Goal: Task Accomplishment & Management: Manage account settings

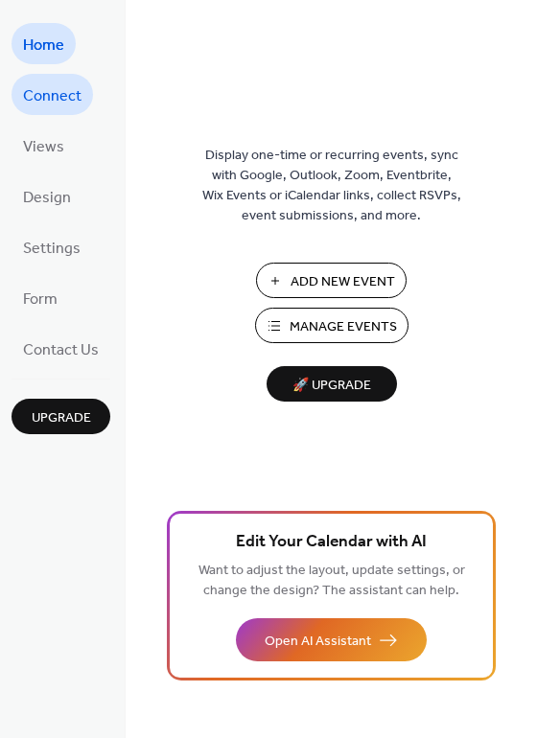
click at [64, 99] on span "Connect" at bounding box center [52, 97] width 58 height 30
click at [60, 94] on span "Connect" at bounding box center [52, 97] width 58 height 30
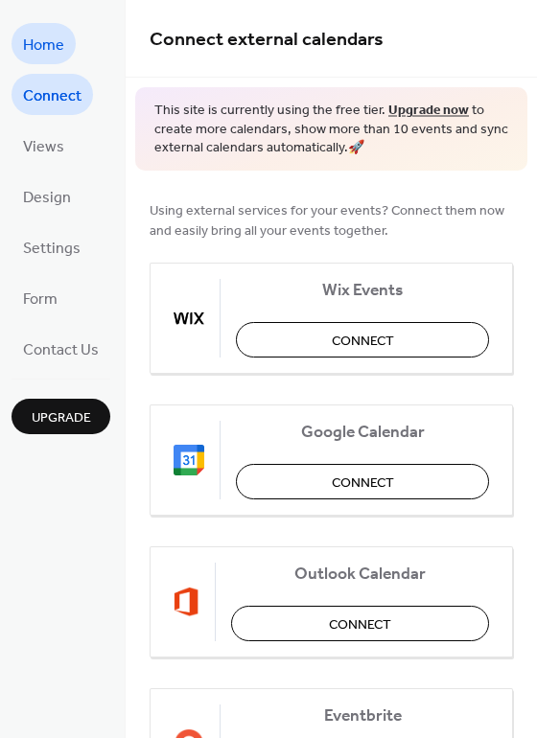
click at [53, 46] on span "Home" at bounding box center [43, 46] width 41 height 30
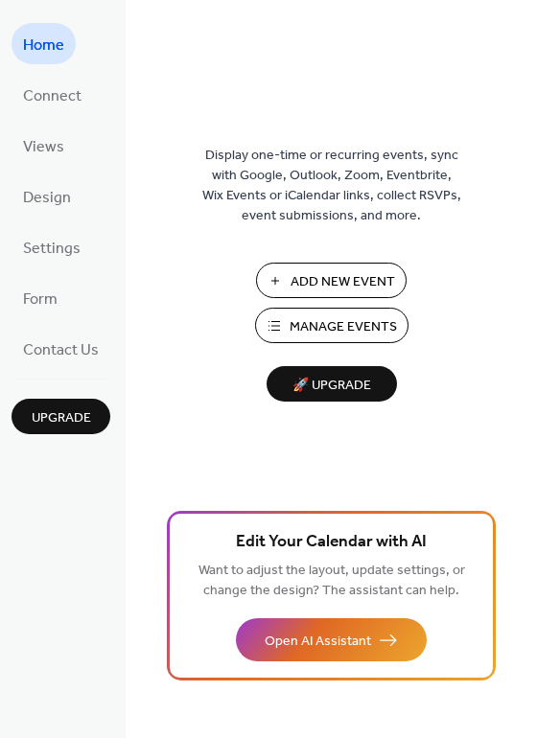
click at [362, 320] on span "Manage Events" at bounding box center [343, 327] width 107 height 20
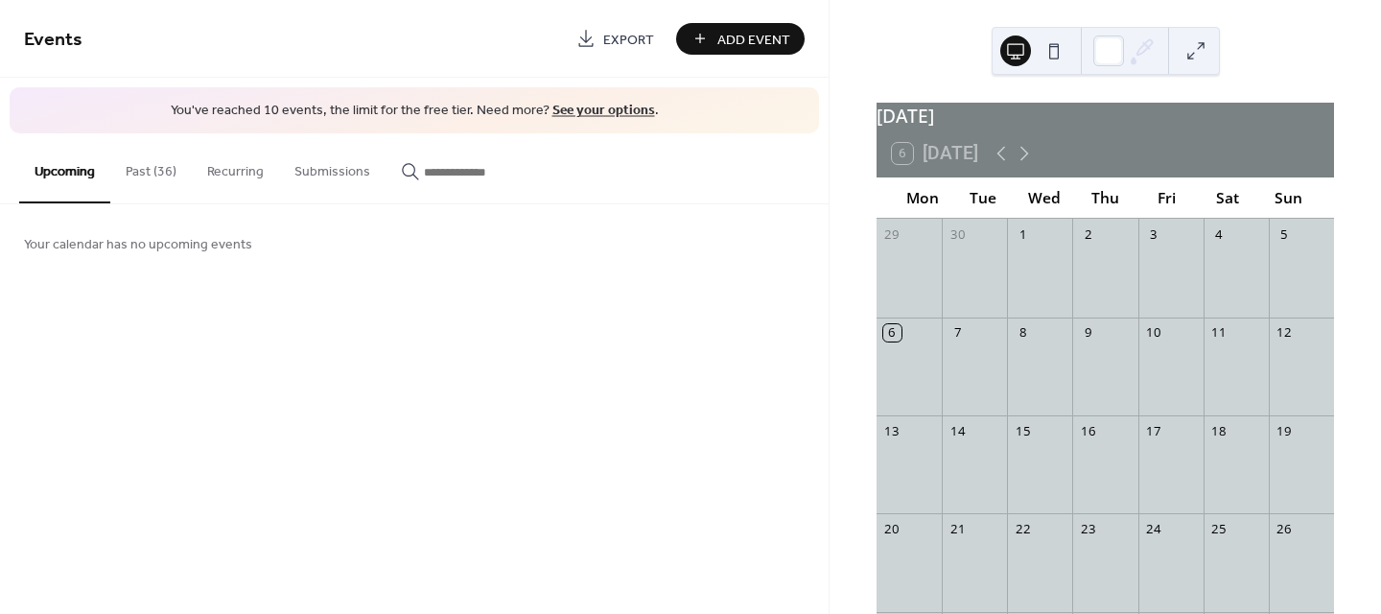
click at [153, 170] on button "Past (36)" at bounding box center [151, 167] width 82 height 68
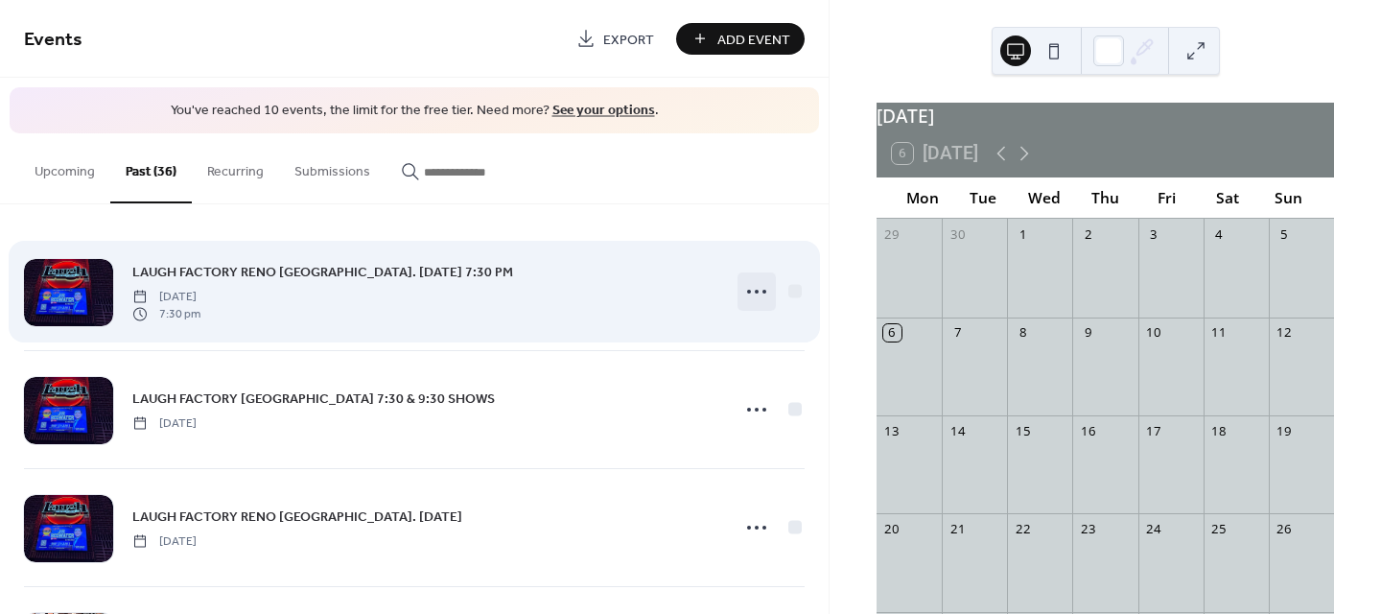
click at [752, 280] on icon at bounding box center [756, 291] width 31 height 31
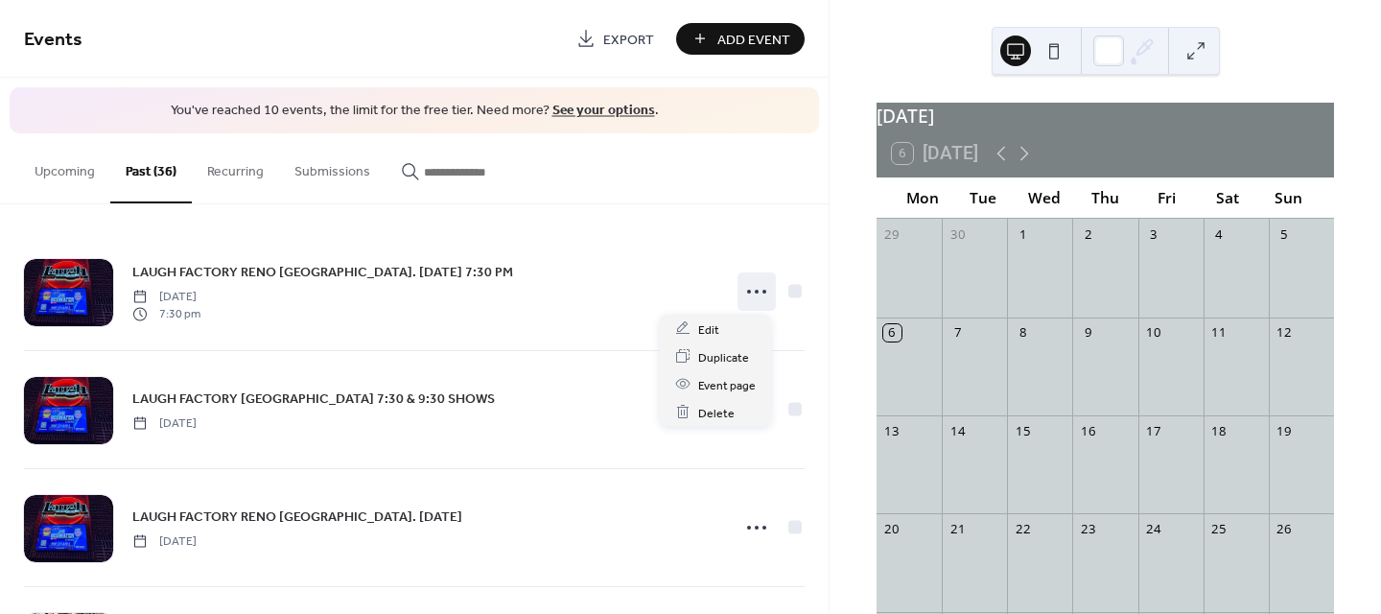
click at [768, 159] on div "Upcoming Past (36) Recurring Submissions" at bounding box center [414, 168] width 828 height 71
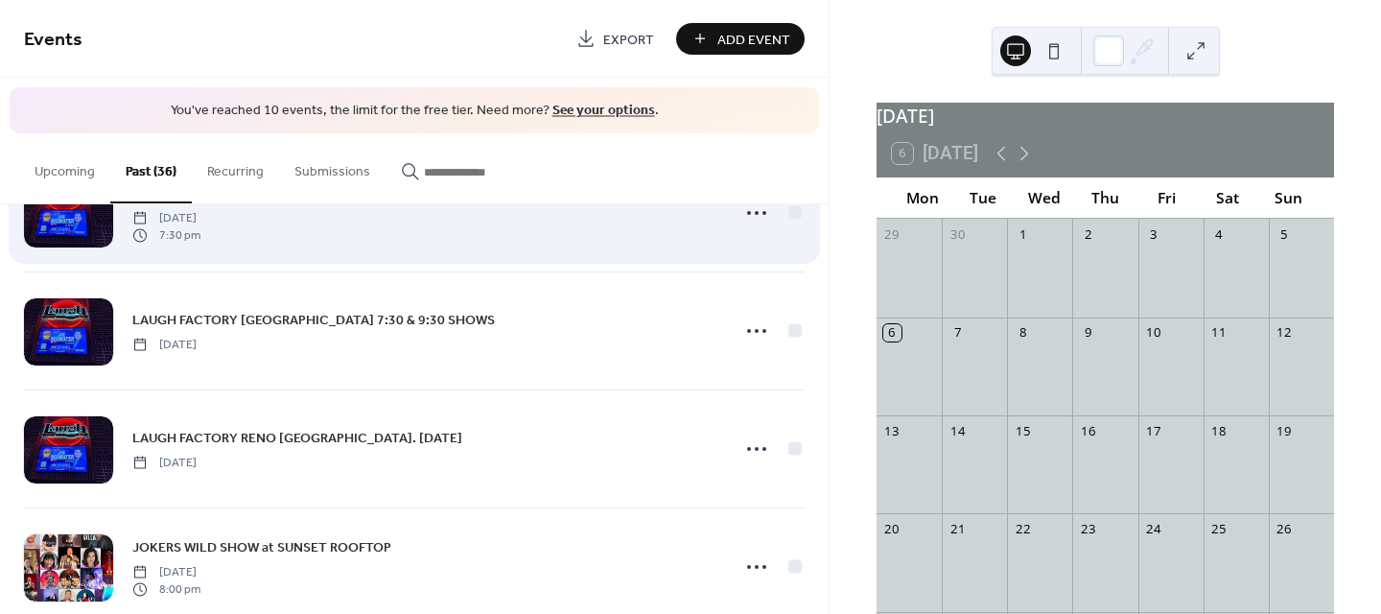
scroll to position [58, 0]
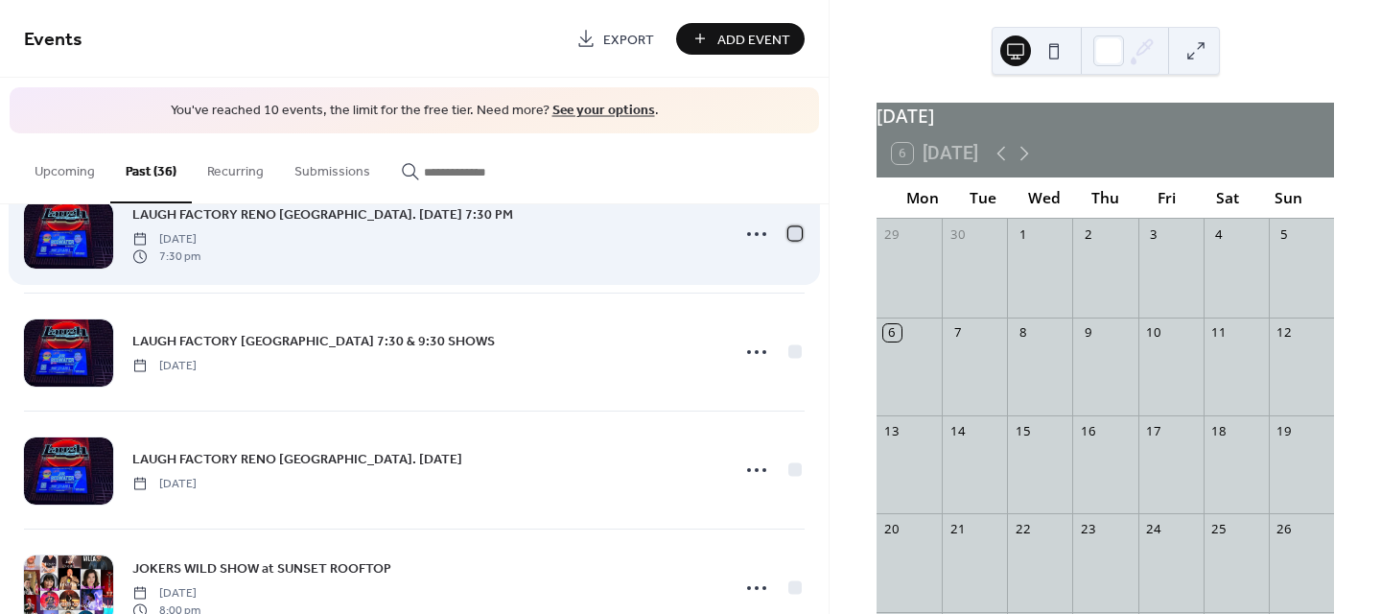
click at [788, 232] on div at bounding box center [794, 232] width 13 height 13
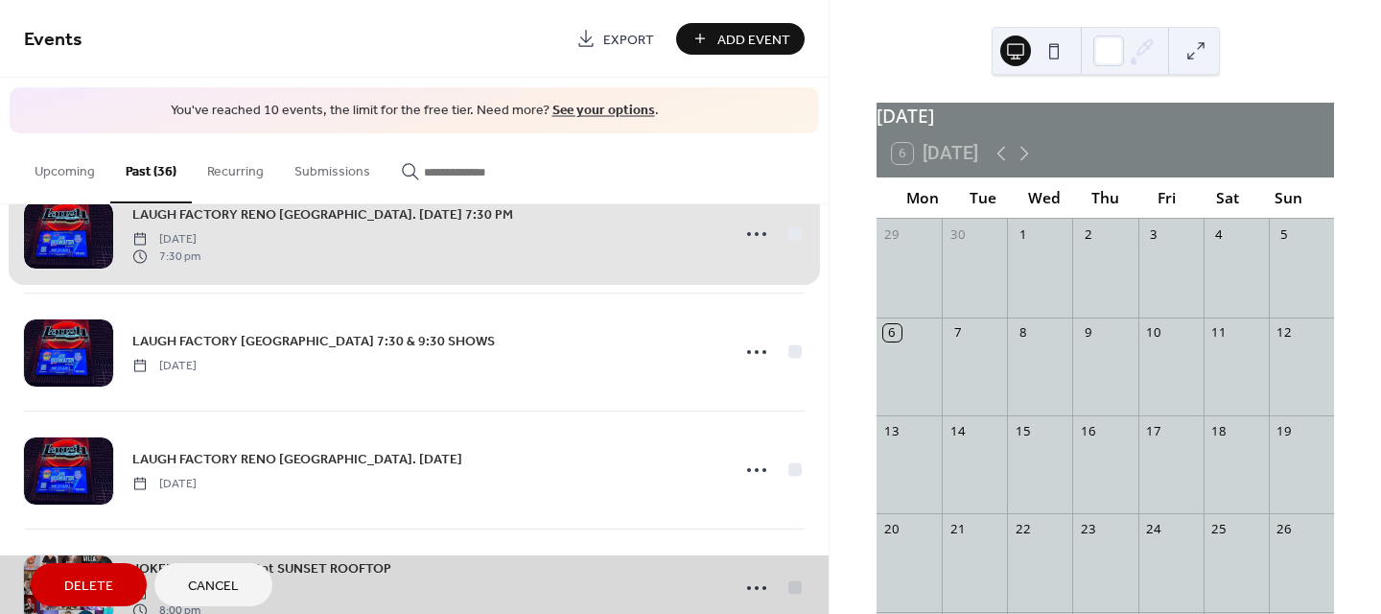
click at [788, 232] on div "LAUGH FACTORY RENO [GEOGRAPHIC_DATA]. [DATE] 7:30 PM [DATE] 7:30 pm" at bounding box center [414, 233] width 781 height 117
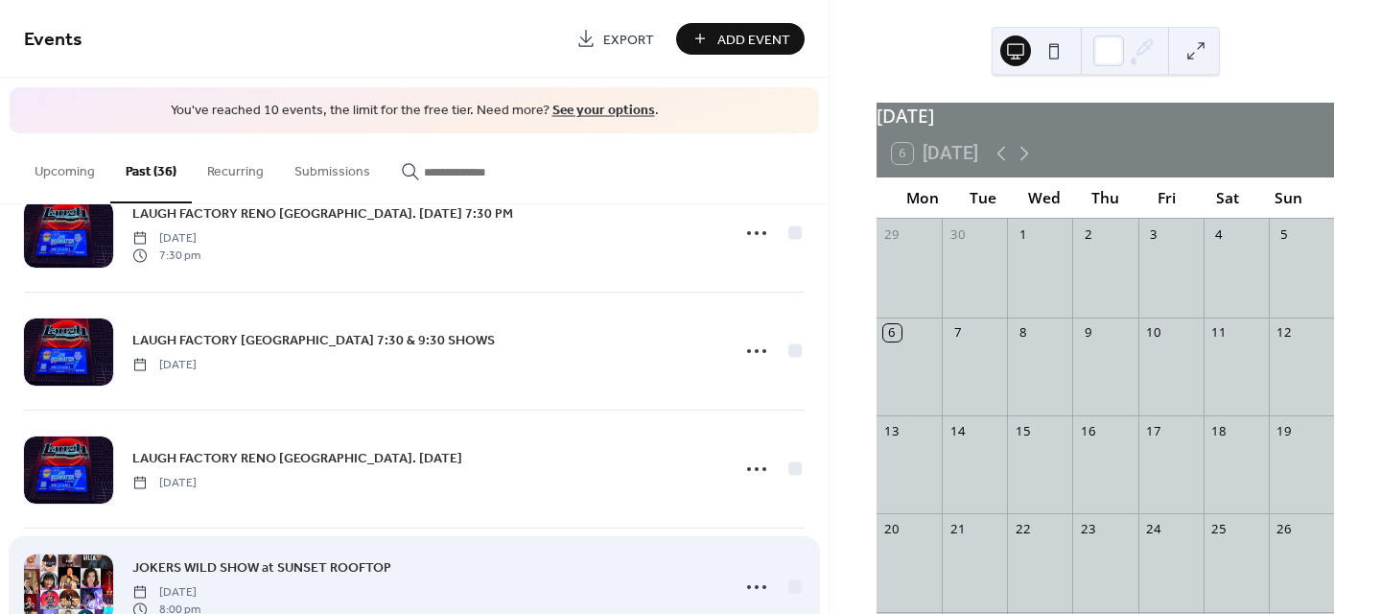
scroll to position [0, 0]
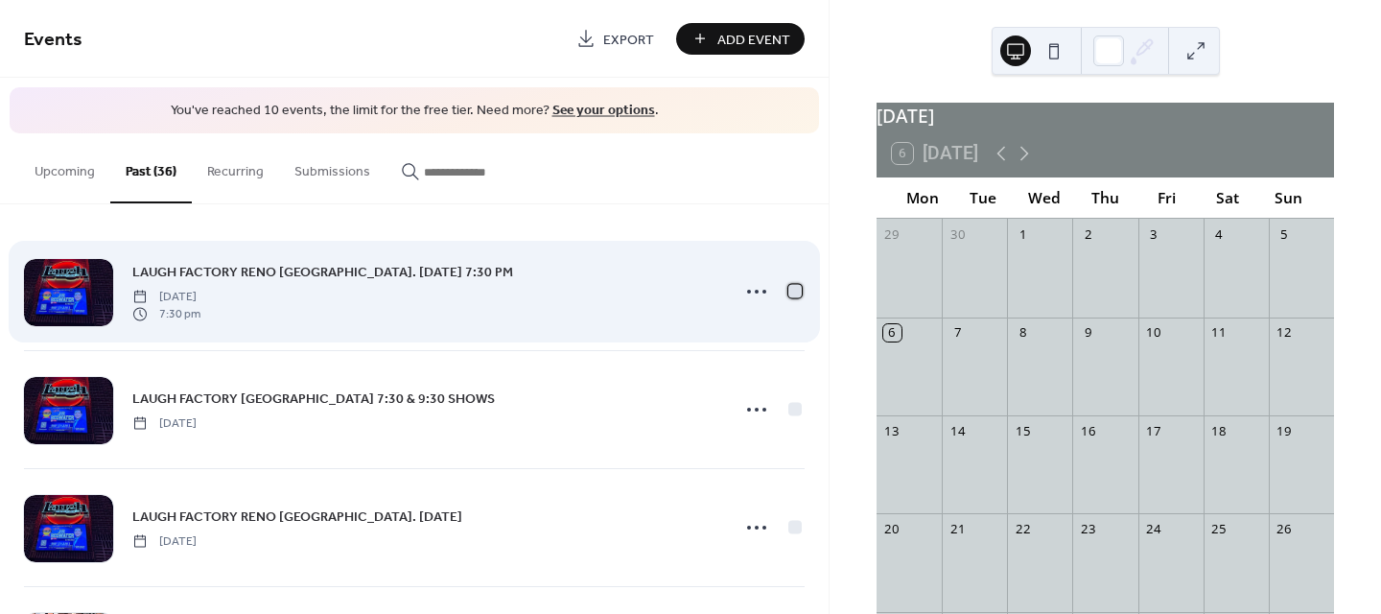
click at [788, 292] on div at bounding box center [794, 290] width 13 height 13
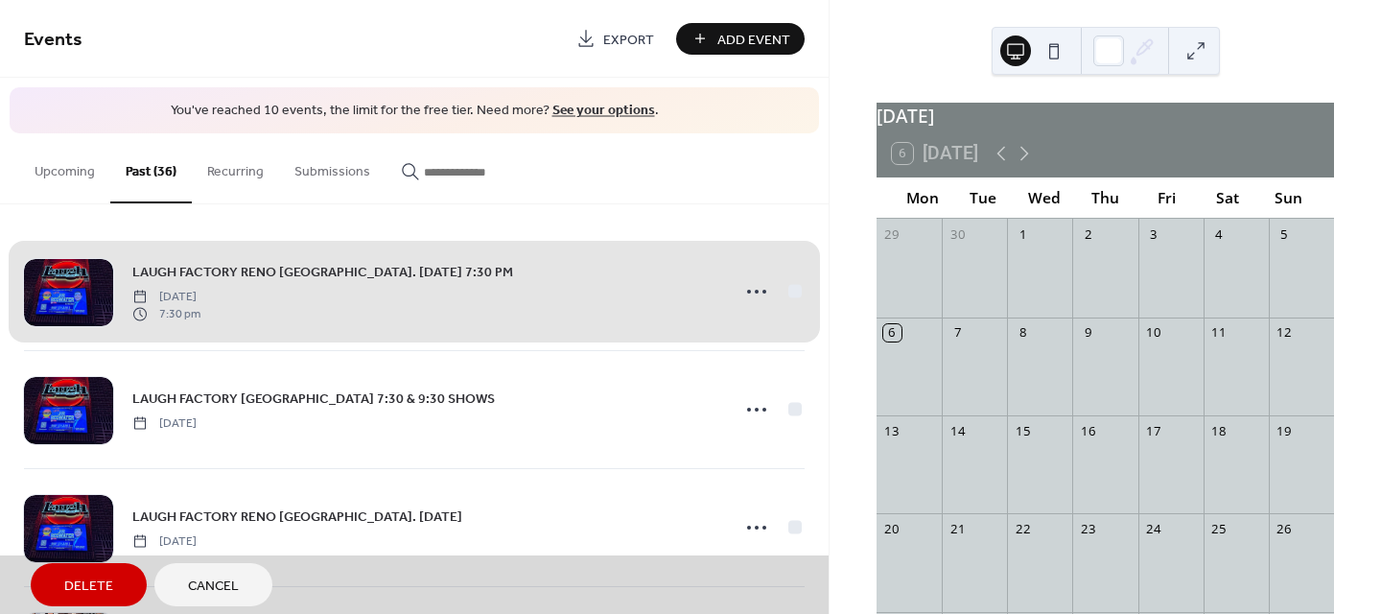
click at [747, 289] on div "LAUGH FACTORY RENO [GEOGRAPHIC_DATA]. [DATE] 7:30 PM [DATE] 7:30 pm" at bounding box center [414, 291] width 781 height 117
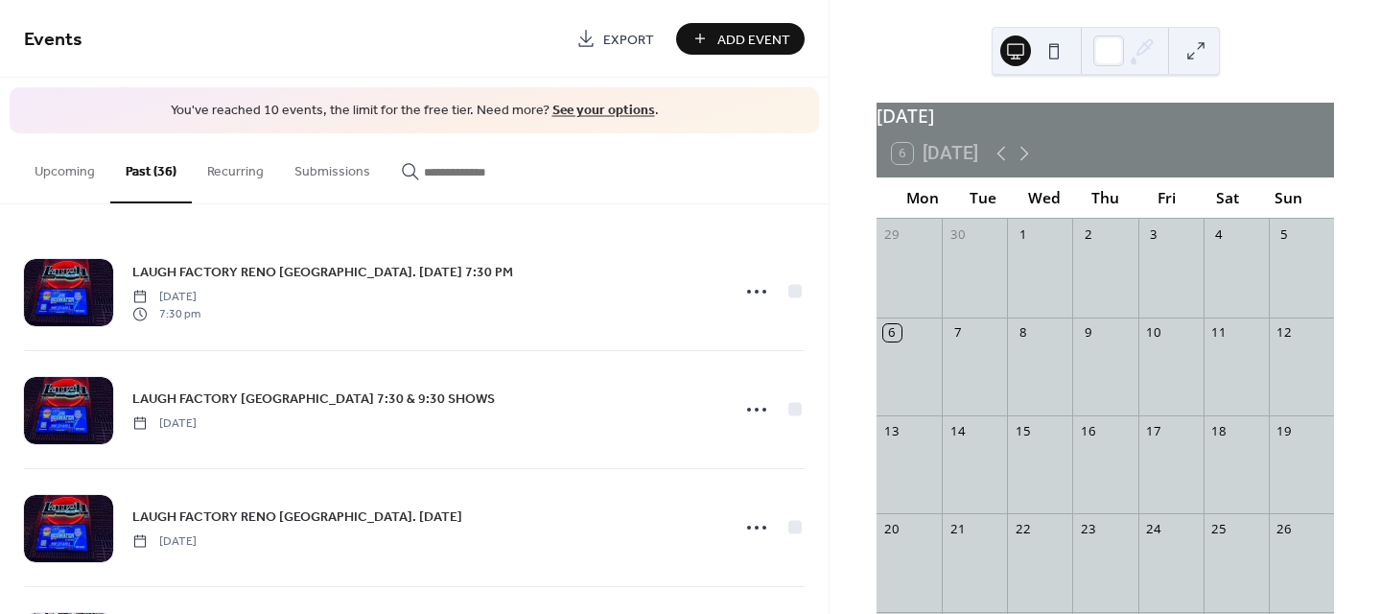
click at [747, 289] on icon at bounding box center [756, 291] width 31 height 31
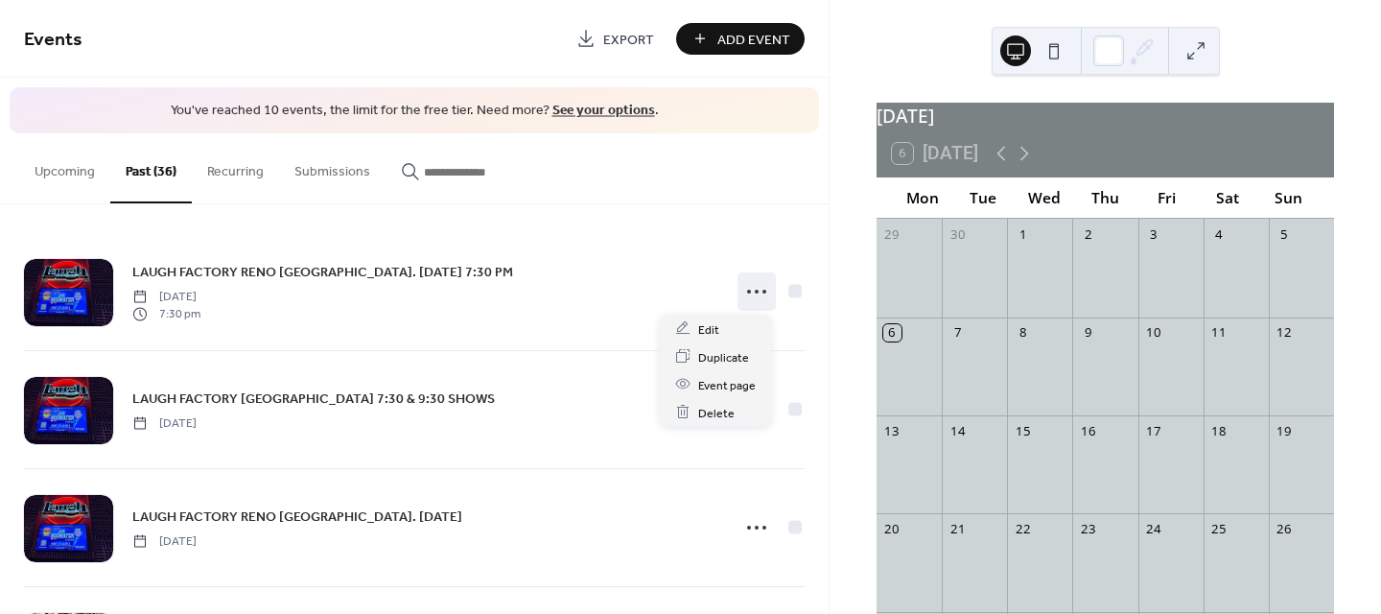
click at [617, 35] on span "Export" at bounding box center [628, 40] width 51 height 20
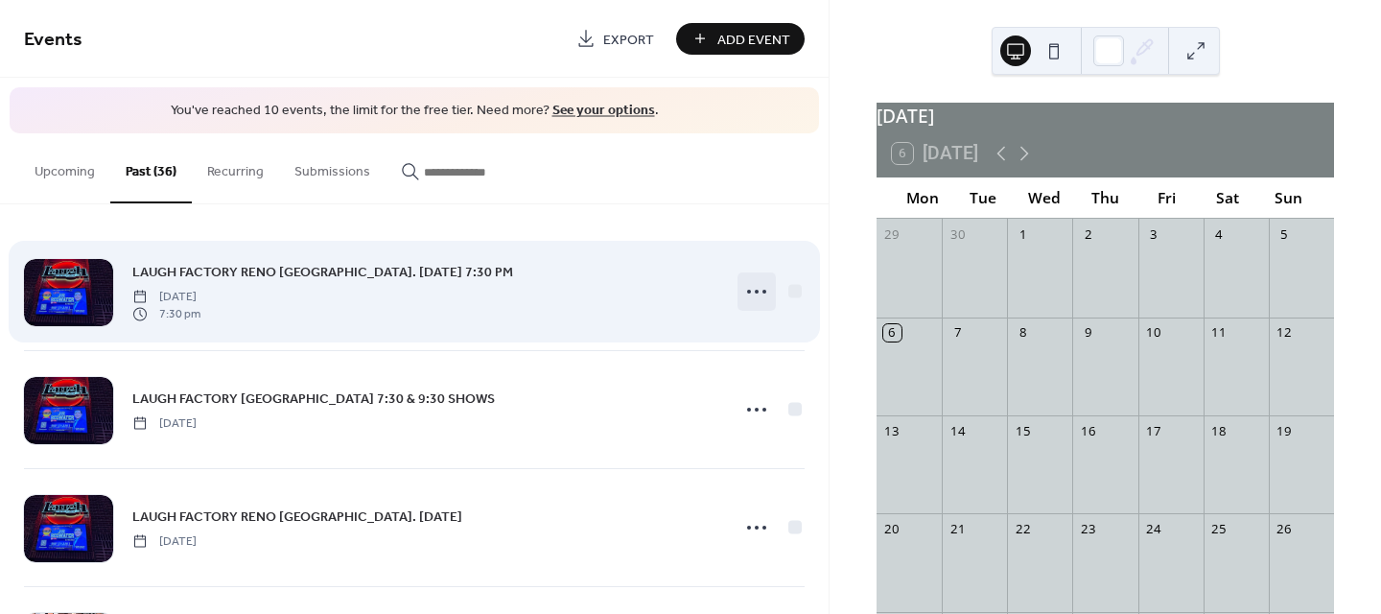
click at [749, 288] on icon at bounding box center [756, 291] width 31 height 31
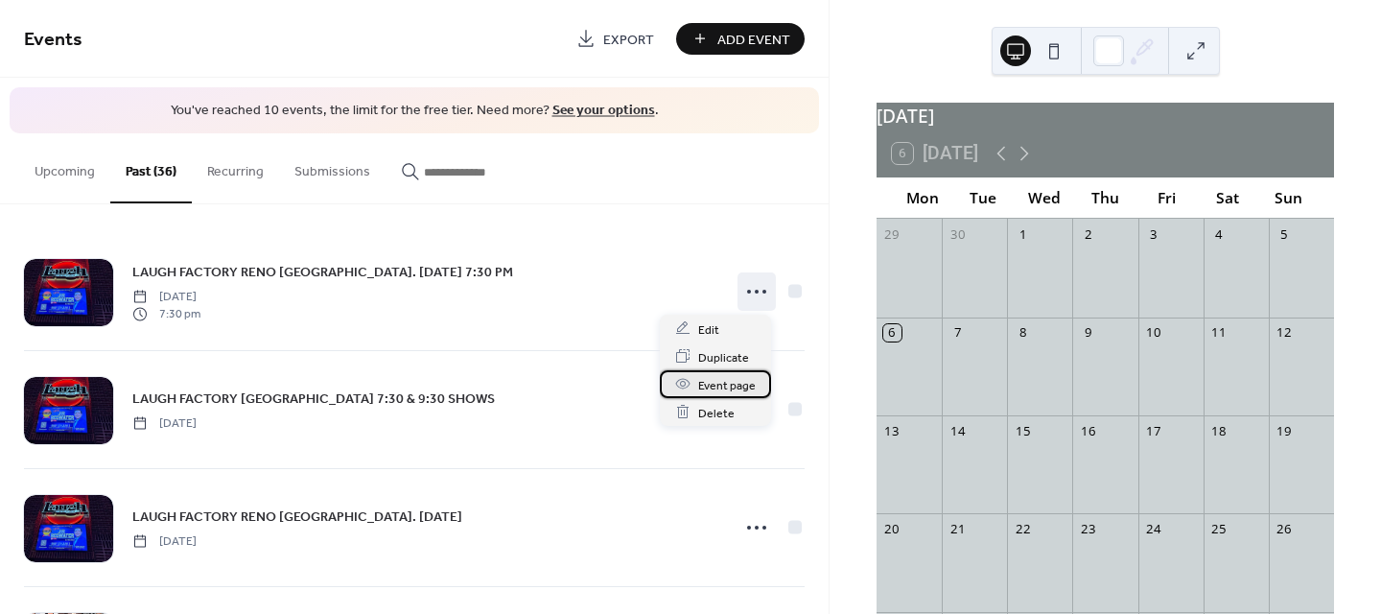
click at [731, 382] on span "Event page" at bounding box center [727, 385] width 58 height 20
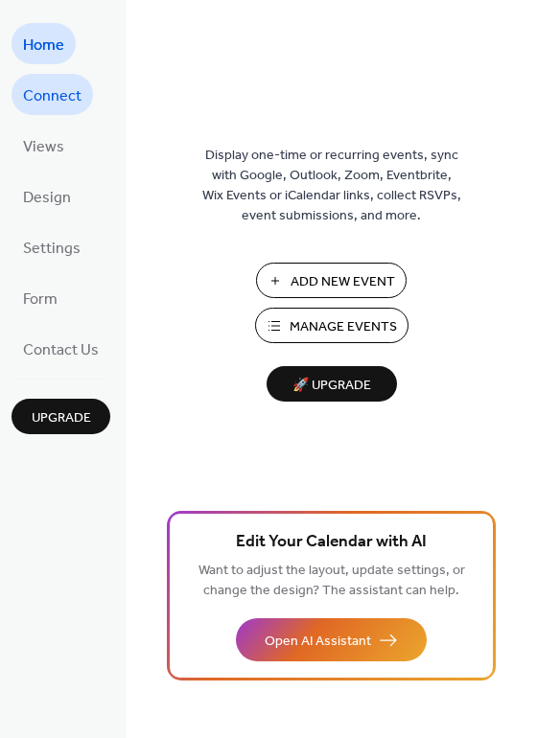
click at [70, 93] on span "Connect" at bounding box center [52, 97] width 58 height 30
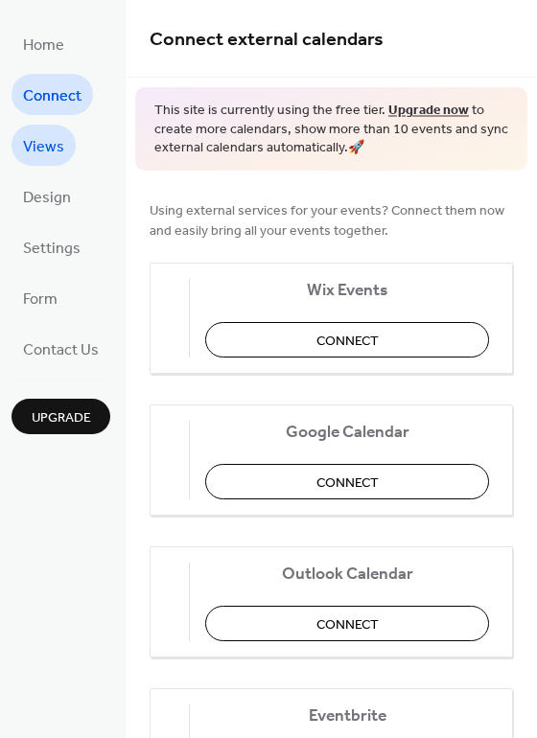
click at [45, 139] on span "Views" at bounding box center [43, 147] width 41 height 30
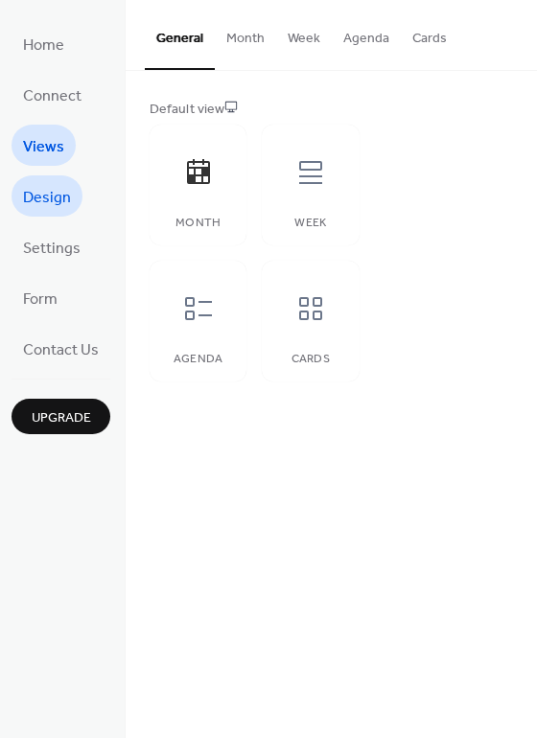
click at [65, 187] on span "Design" at bounding box center [47, 198] width 48 height 30
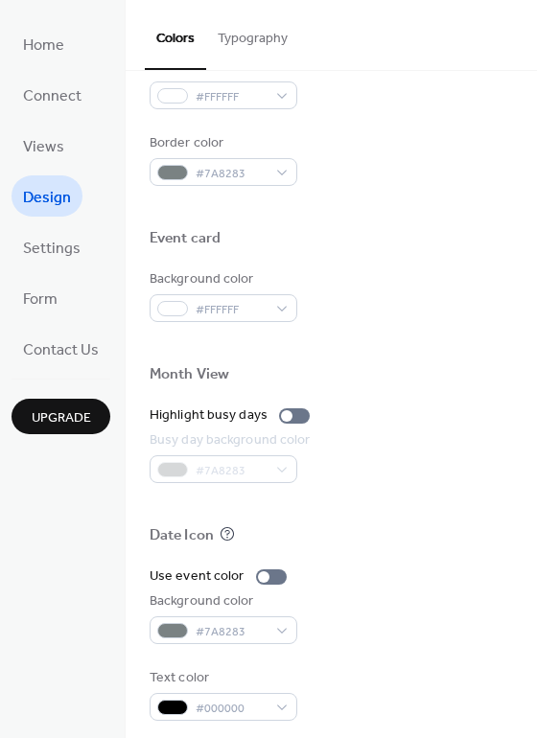
scroll to position [821, 0]
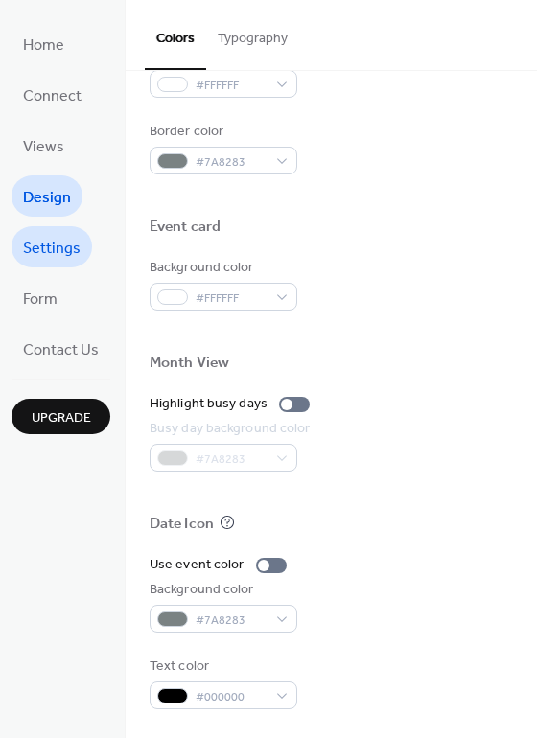
click at [61, 251] on span "Settings" at bounding box center [52, 249] width 58 height 30
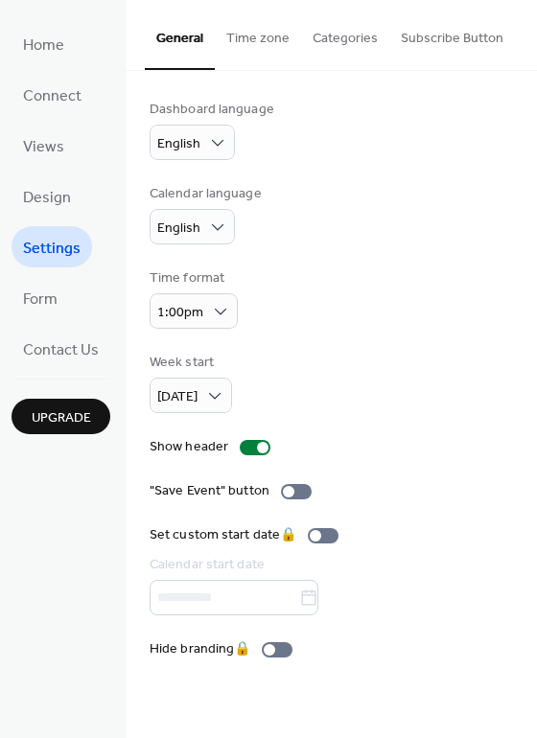
click at [320, 32] on button "Categories" at bounding box center [345, 34] width 88 height 68
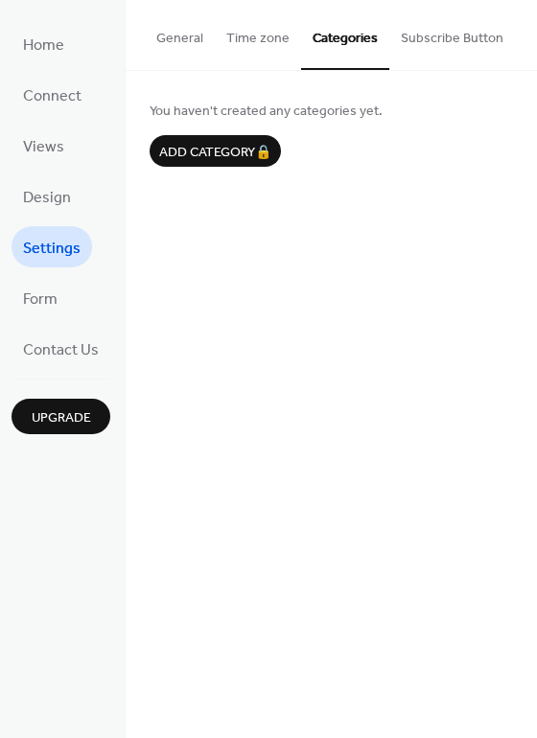
click at [439, 42] on button "Subscribe Button" at bounding box center [452, 34] width 126 height 68
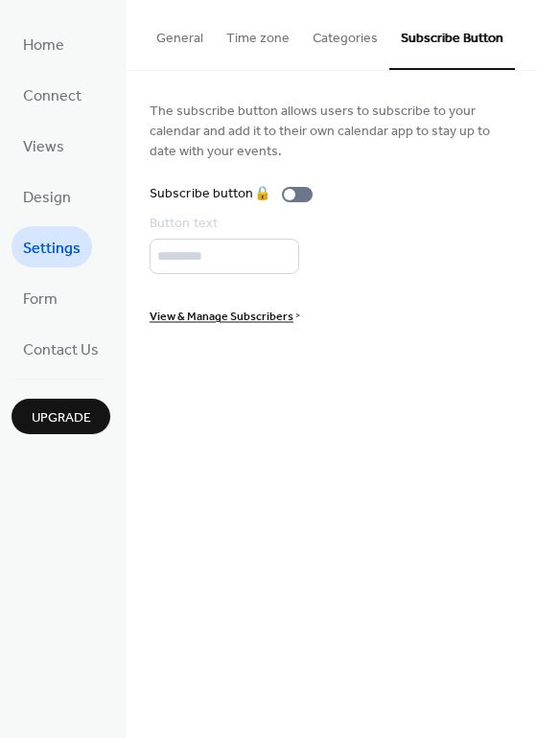
click at [355, 35] on button "Categories" at bounding box center [345, 34] width 88 height 68
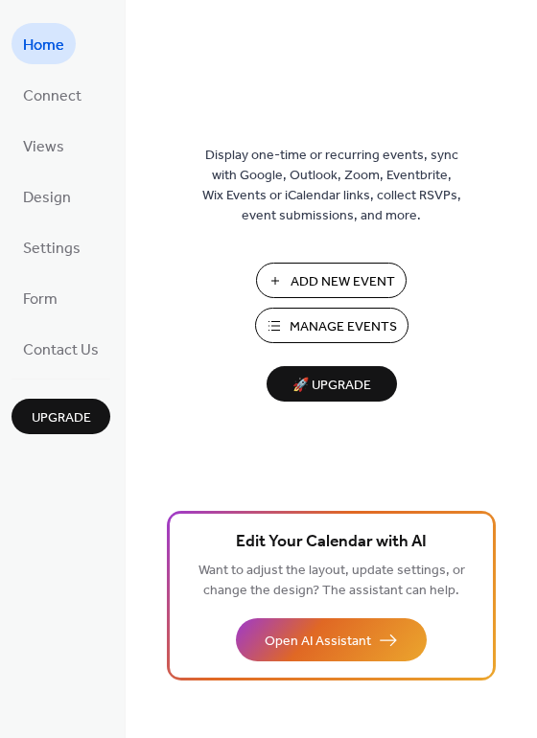
click at [337, 317] on span "Manage Events" at bounding box center [343, 327] width 107 height 20
click at [337, 329] on span "Manage Events" at bounding box center [343, 327] width 107 height 20
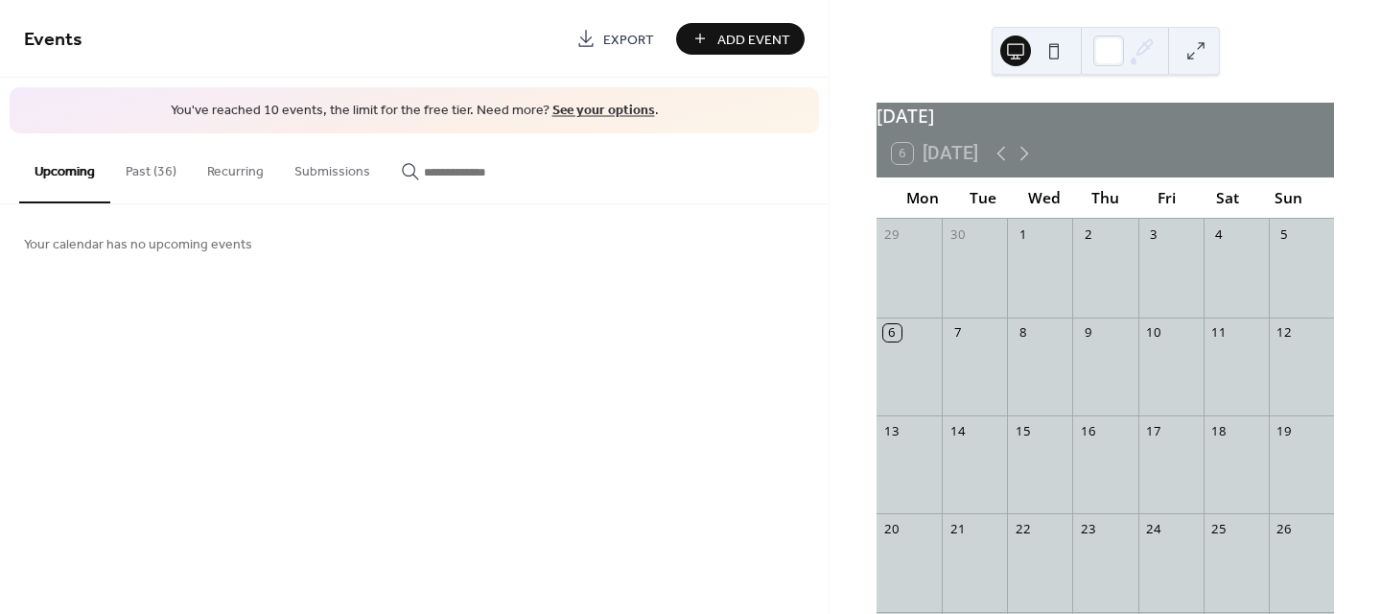
click at [157, 171] on button "Past (36)" at bounding box center [151, 167] width 82 height 68
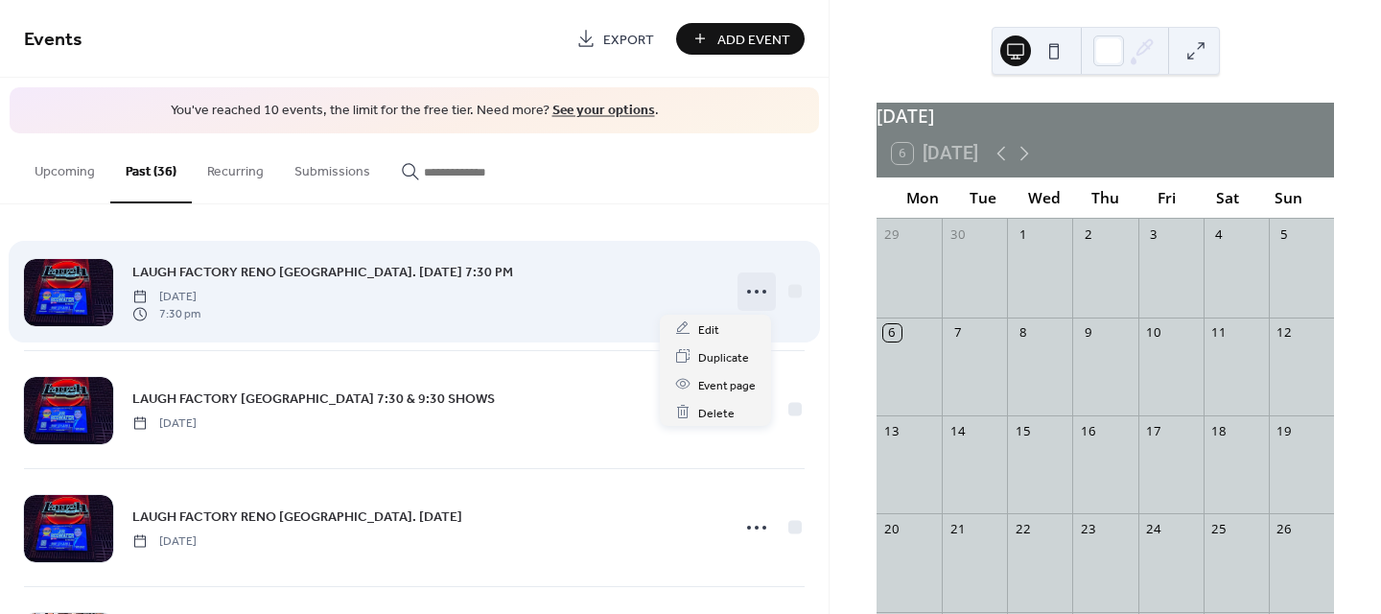
click at [747, 290] on circle at bounding box center [749, 292] width 4 height 4
click at [792, 292] on div at bounding box center [794, 290] width 13 height 13
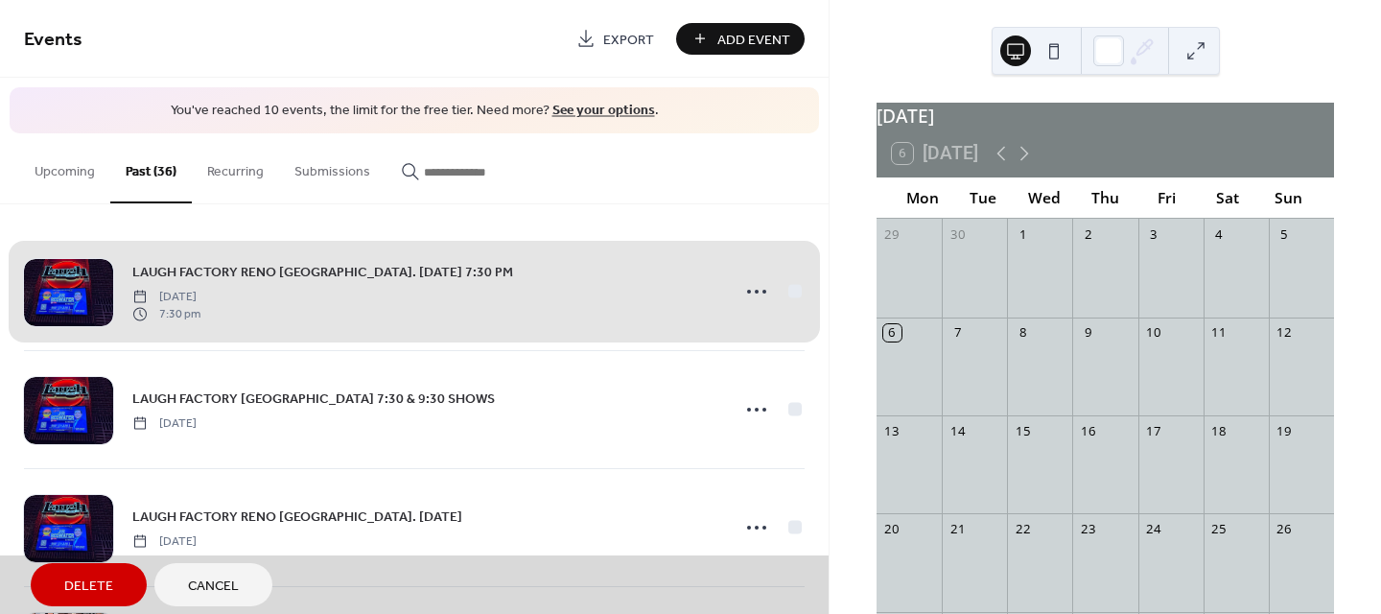
click at [794, 287] on div "LAUGH FACTORY RENO [GEOGRAPHIC_DATA]. [DATE] 7:30 PM [DATE] 7:30 pm" at bounding box center [414, 291] width 781 height 117
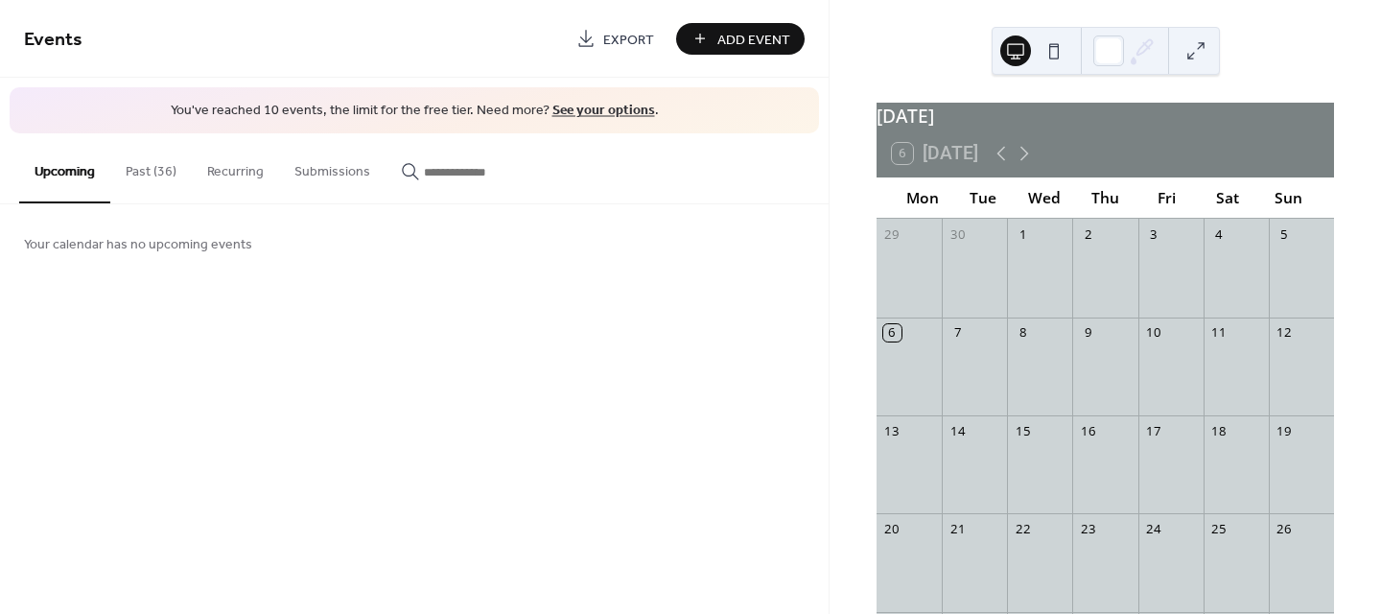
click at [165, 164] on button "Past (36)" at bounding box center [151, 167] width 82 height 68
